Goal: Contribute content: Add original content to the website for others to see

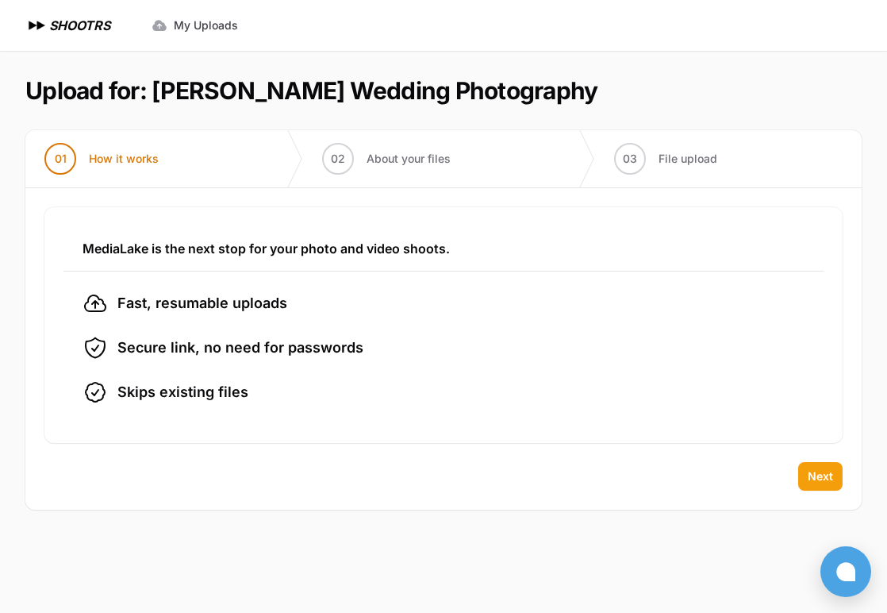
click at [831, 475] on span "Next" at bounding box center [820, 476] width 25 height 16
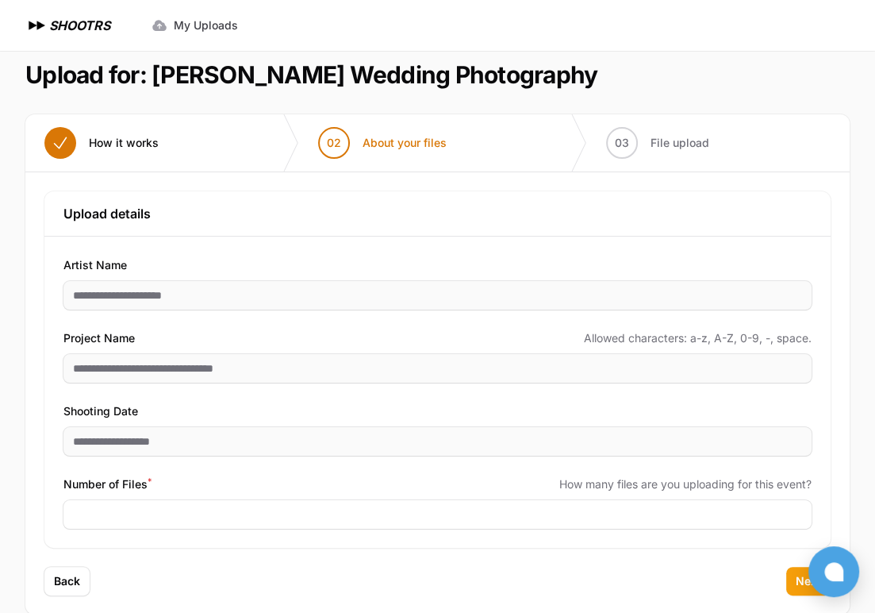
scroll to position [42, 0]
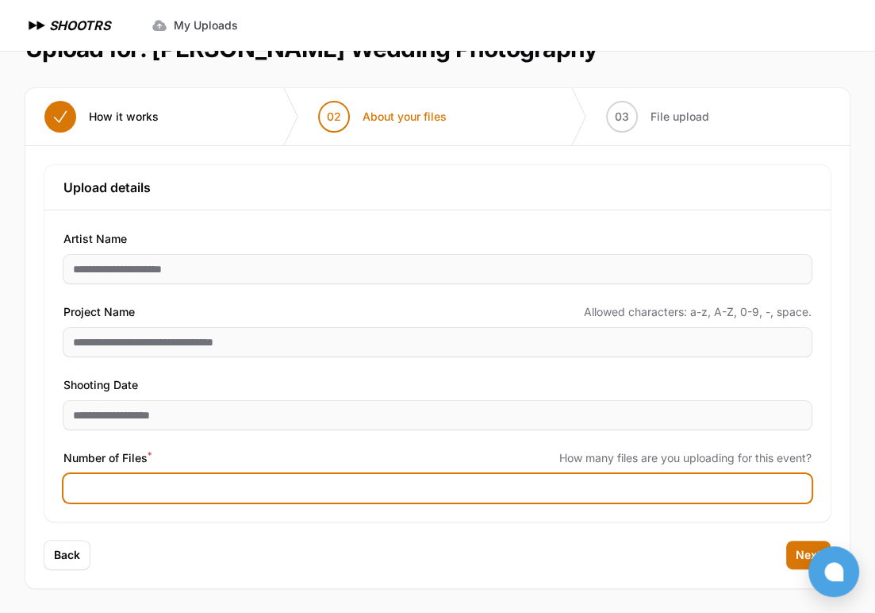
click at [160, 480] on input "Number of Files *" at bounding box center [437, 488] width 748 height 29
type input "****"
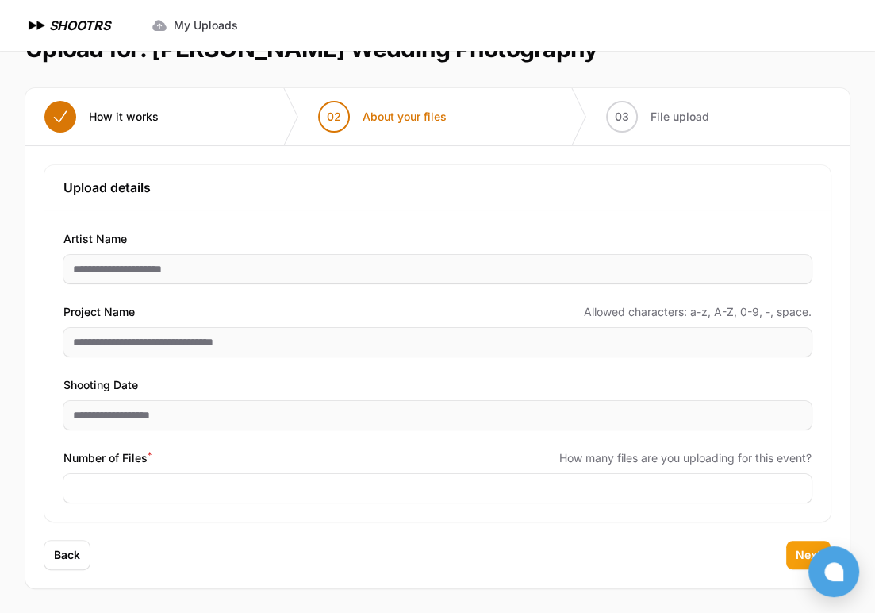
click at [799, 552] on span "Next" at bounding box center [808, 555] width 25 height 16
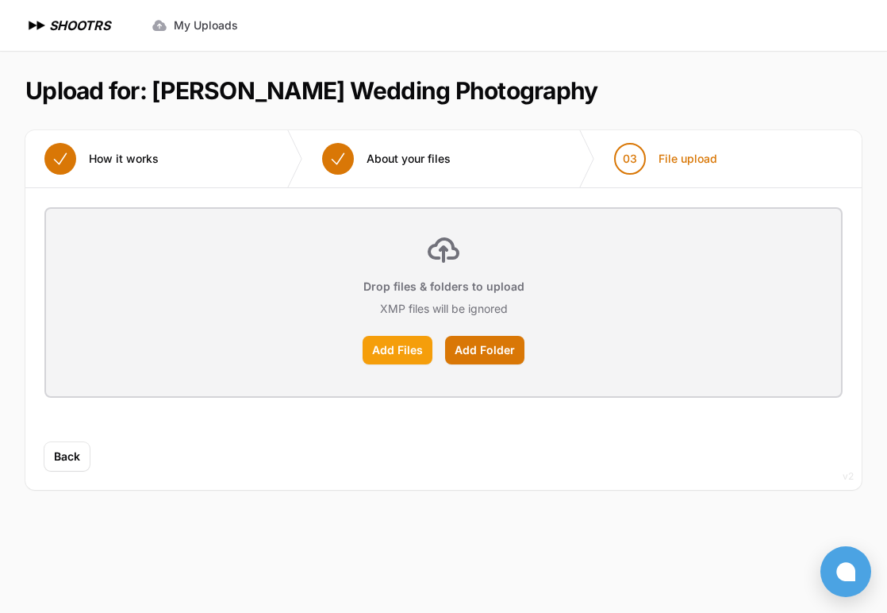
click at [387, 346] on label "Add Files" at bounding box center [398, 350] width 70 height 29
click at [0, 0] on input "Add Files" at bounding box center [0, 0] width 0 height 0
